Goal: Transaction & Acquisition: Purchase product/service

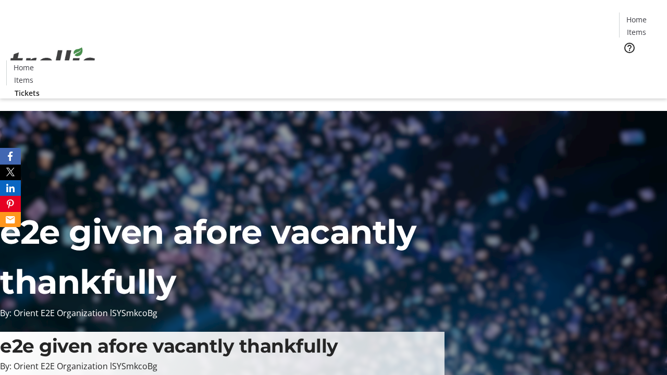
click at [628, 60] on span "Tickets" at bounding box center [640, 65] width 25 height 11
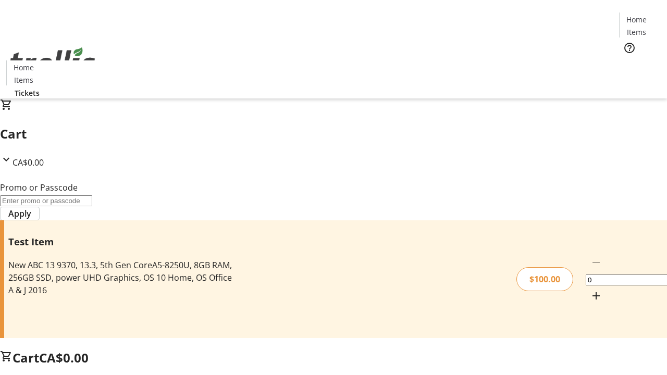
click at [590, 290] on mat-icon "Increment by one" at bounding box center [596, 296] width 13 height 13
type input "1"
type input "PERCENT"
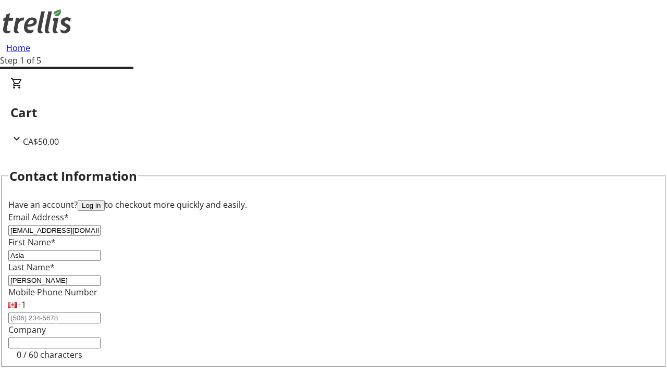
type input "[PERSON_NAME]"
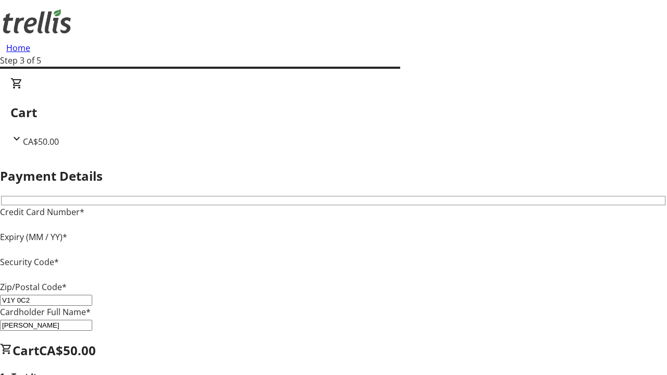
type input "V1Y 0C2"
